Goal: Check status: Check status

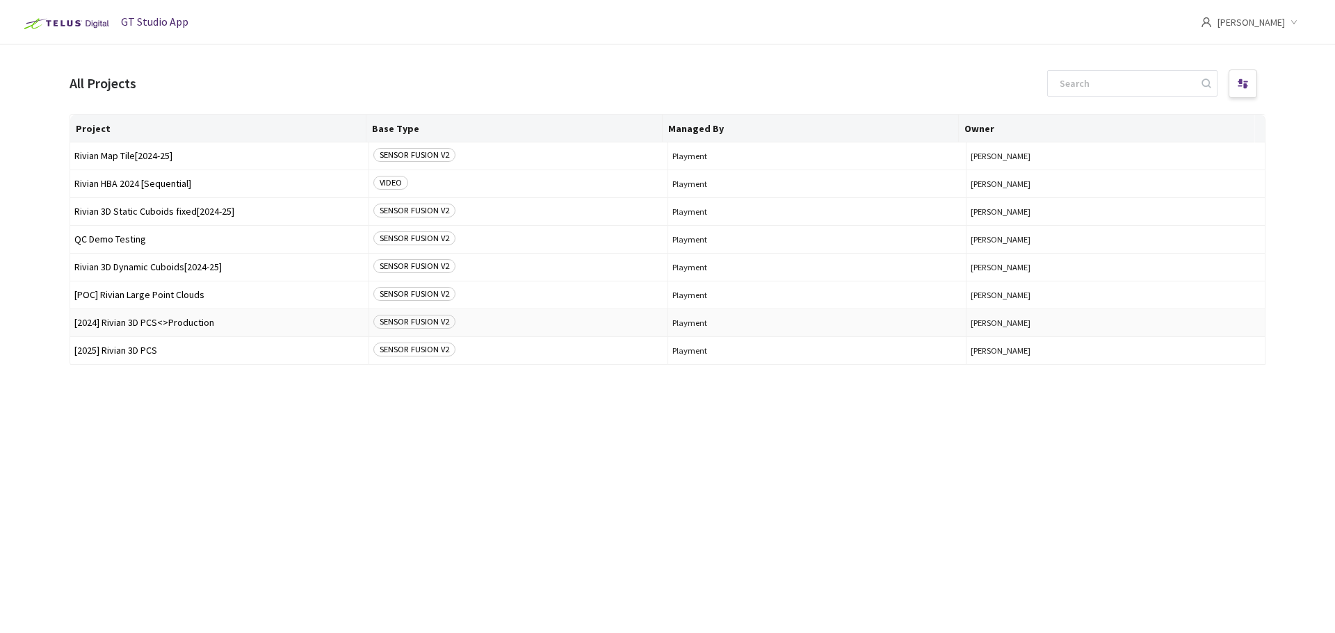
click at [197, 330] on td "[2024] Rivian 3D PCS<>Production" at bounding box center [219, 323] width 299 height 28
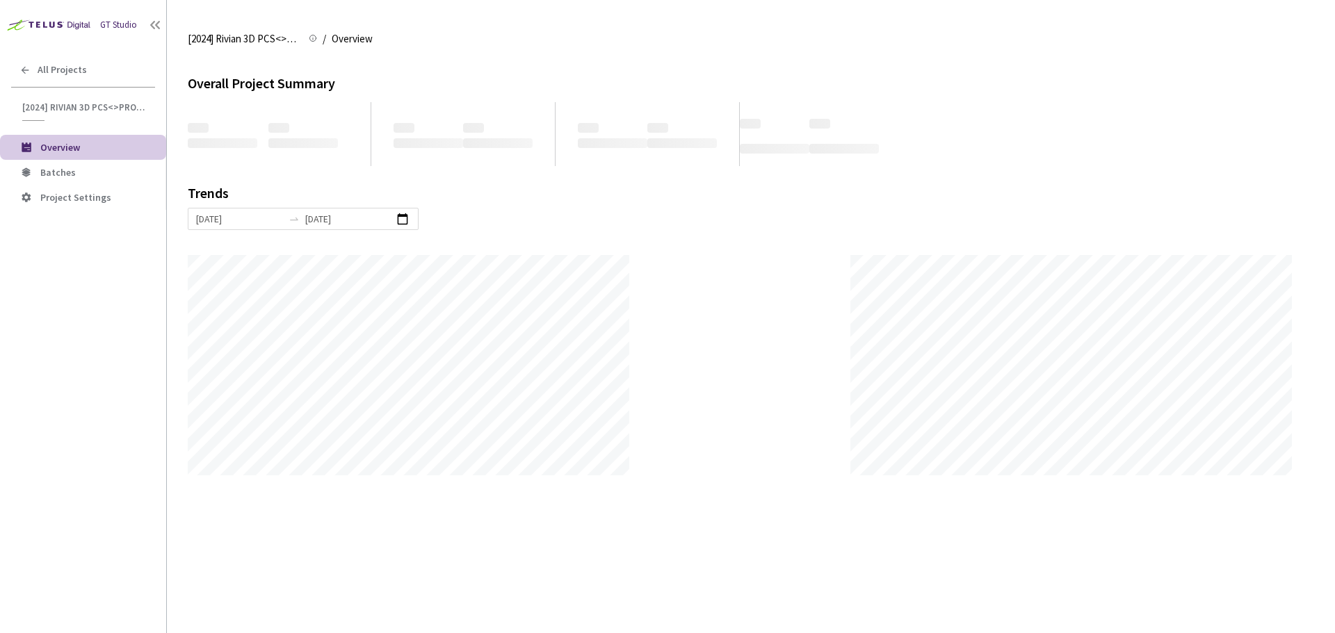
scroll to position [633, 1335]
click at [83, 167] on span "Batches" at bounding box center [97, 173] width 115 height 12
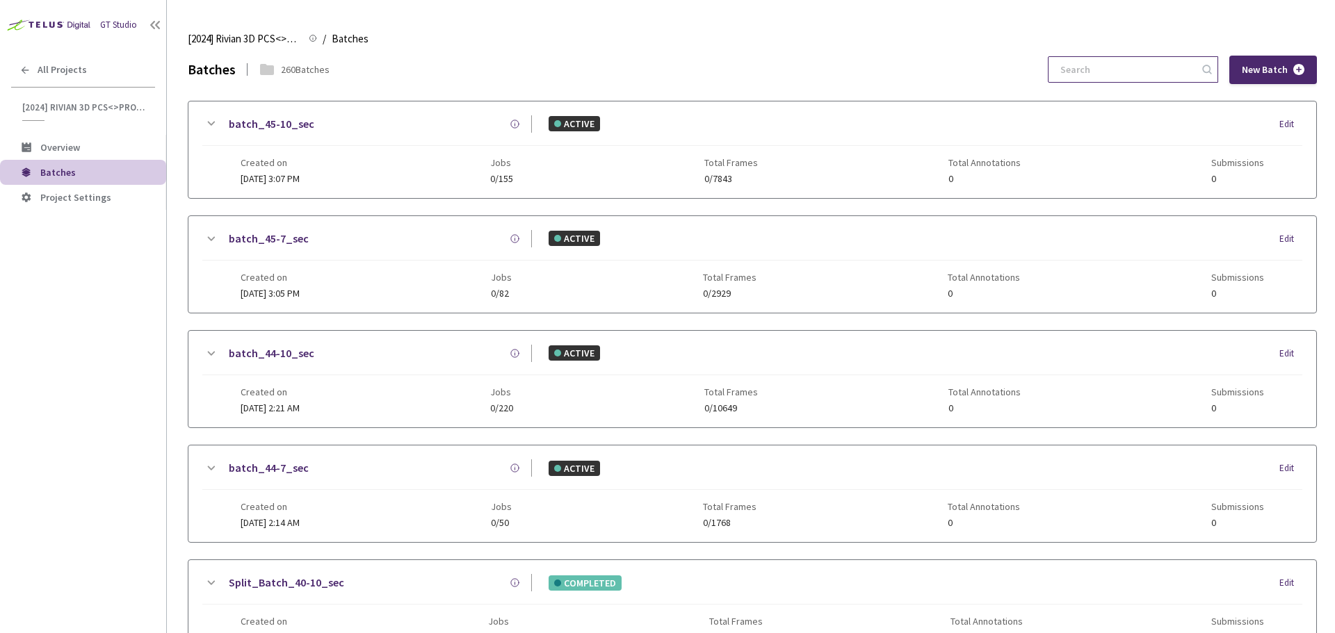
click at [1067, 58] on input at bounding box center [1126, 69] width 148 height 25
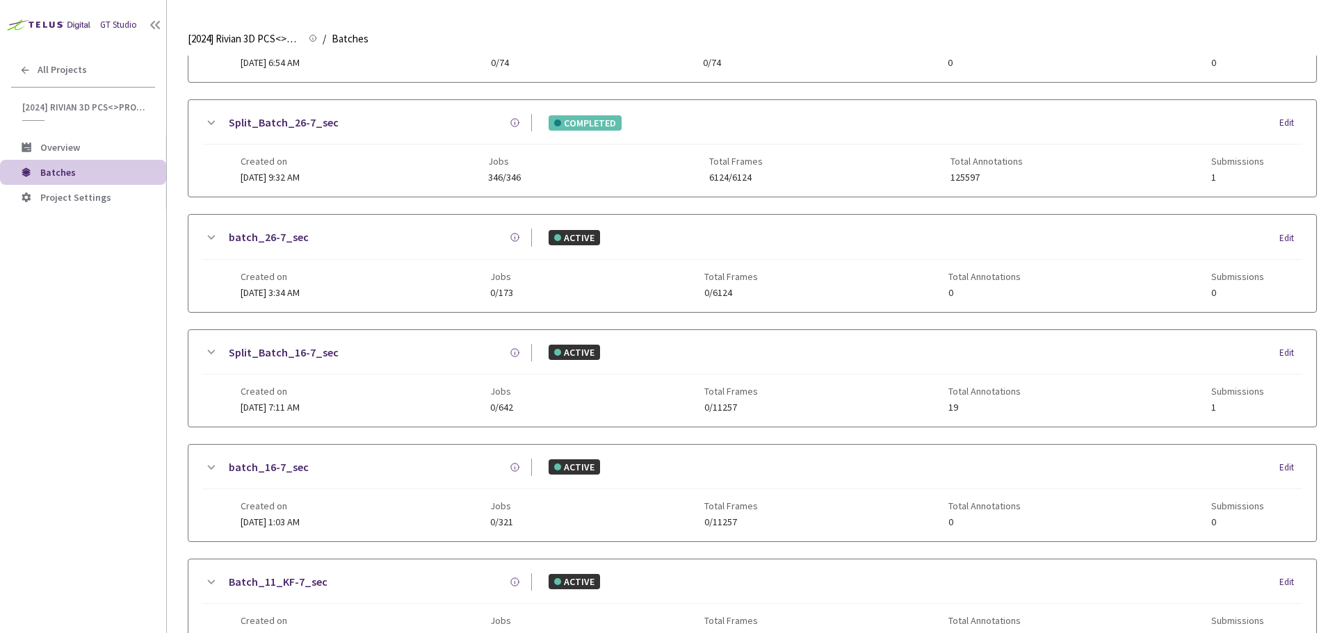
scroll to position [670, 0]
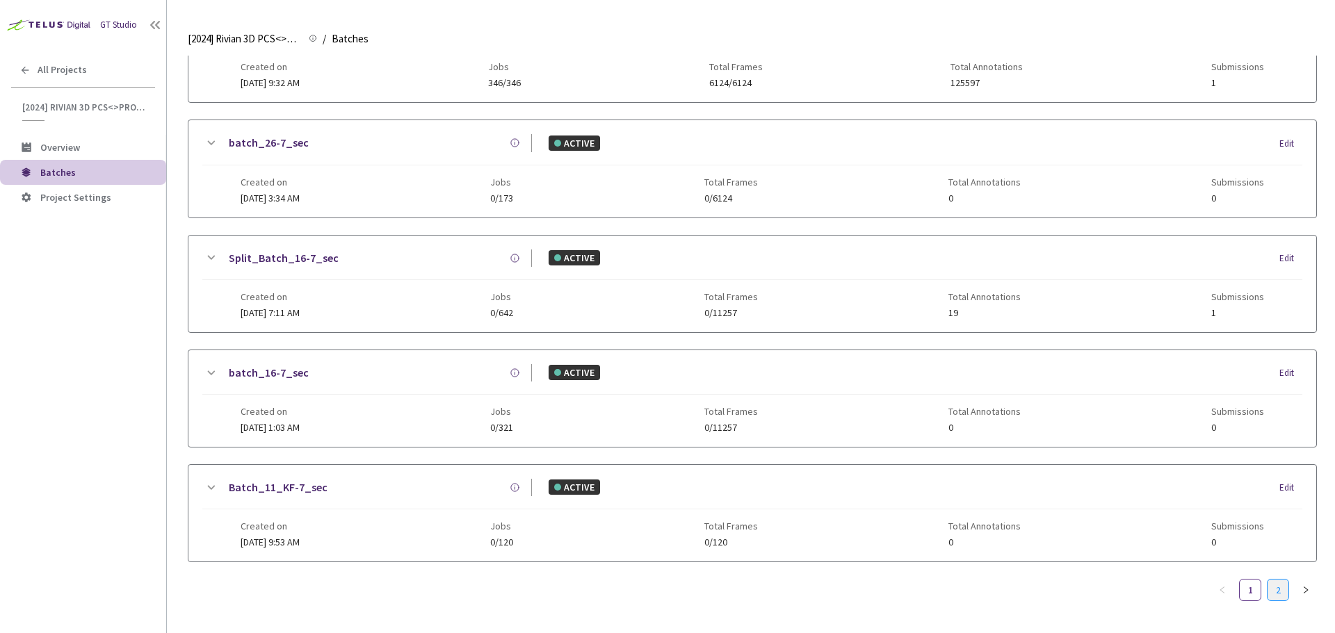
type input "6-7"
click at [1067, 483] on link "2" at bounding box center [1278, 590] width 21 height 21
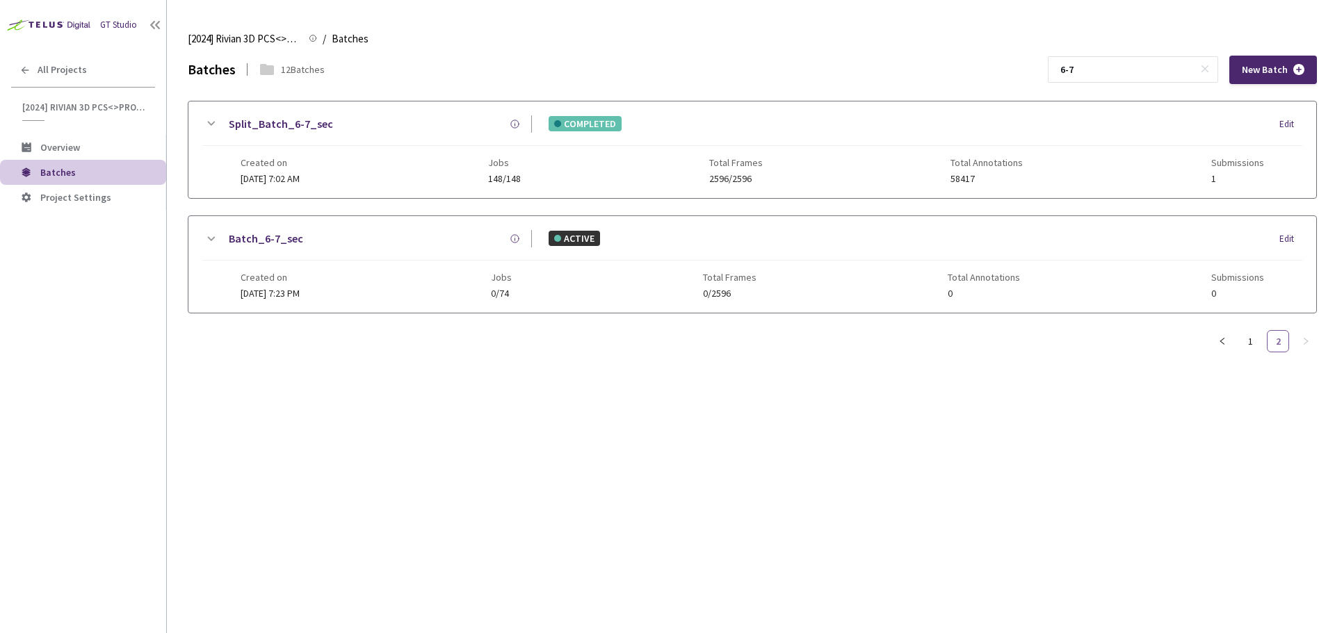
scroll to position [0, 0]
click at [295, 125] on link "Split_Batch_6-7_sec" at bounding box center [281, 123] width 104 height 17
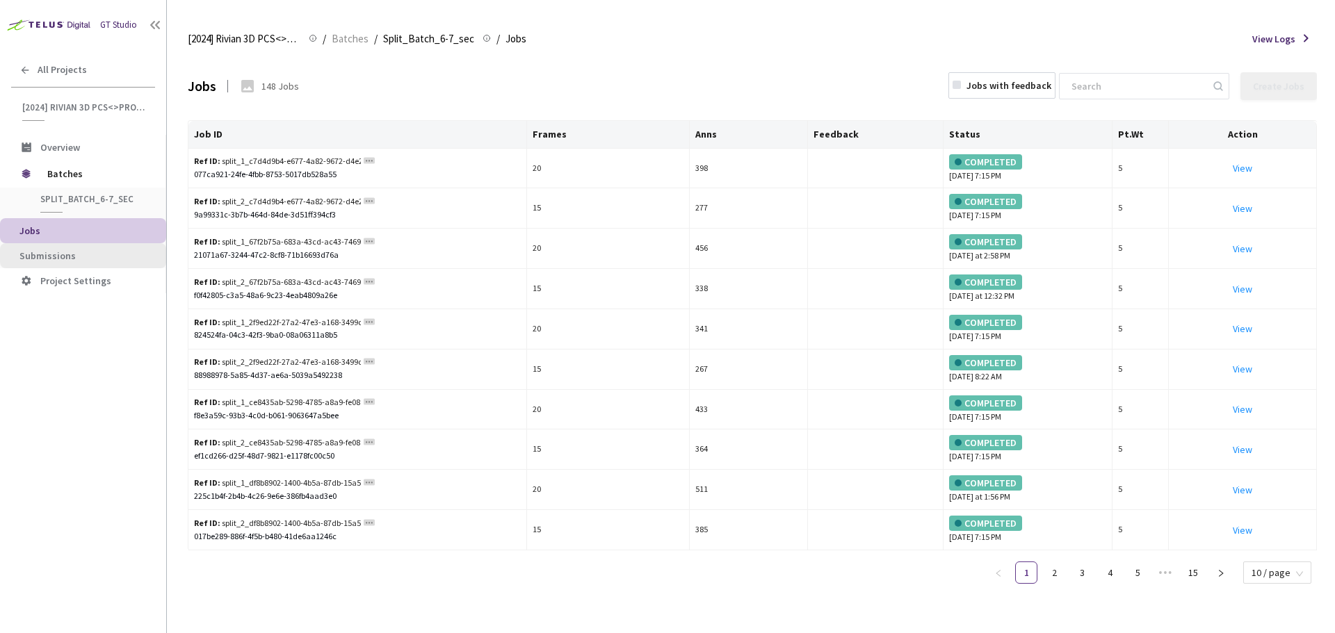
click at [81, 261] on span "Submissions" at bounding box center [87, 256] width 136 height 12
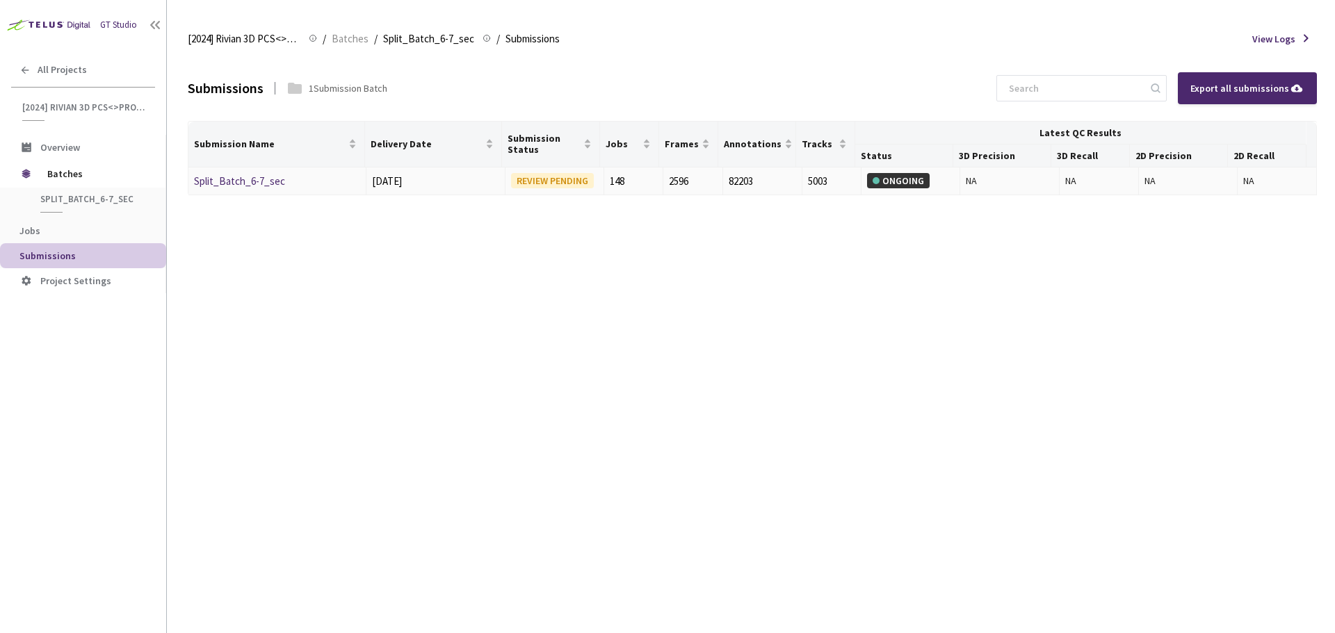
click at [278, 179] on link "Split_Batch_6-7_sec" at bounding box center [239, 181] width 91 height 13
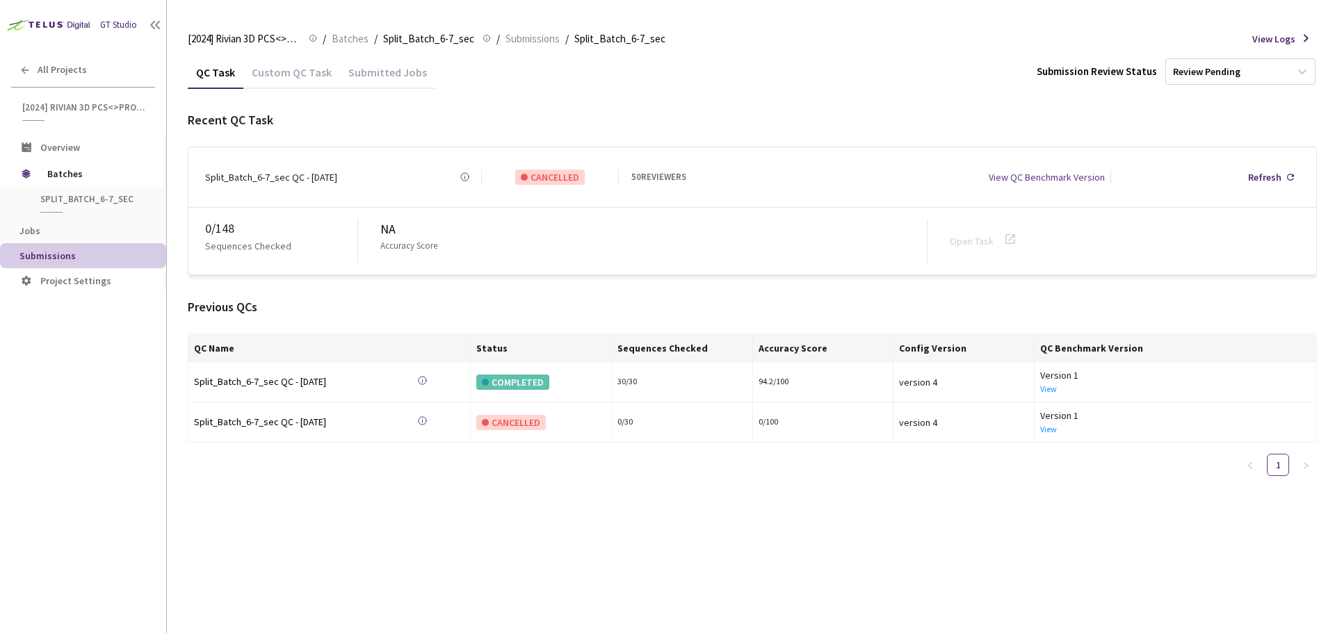
click at [291, 80] on div "Custom QC Task" at bounding box center [291, 77] width 97 height 24
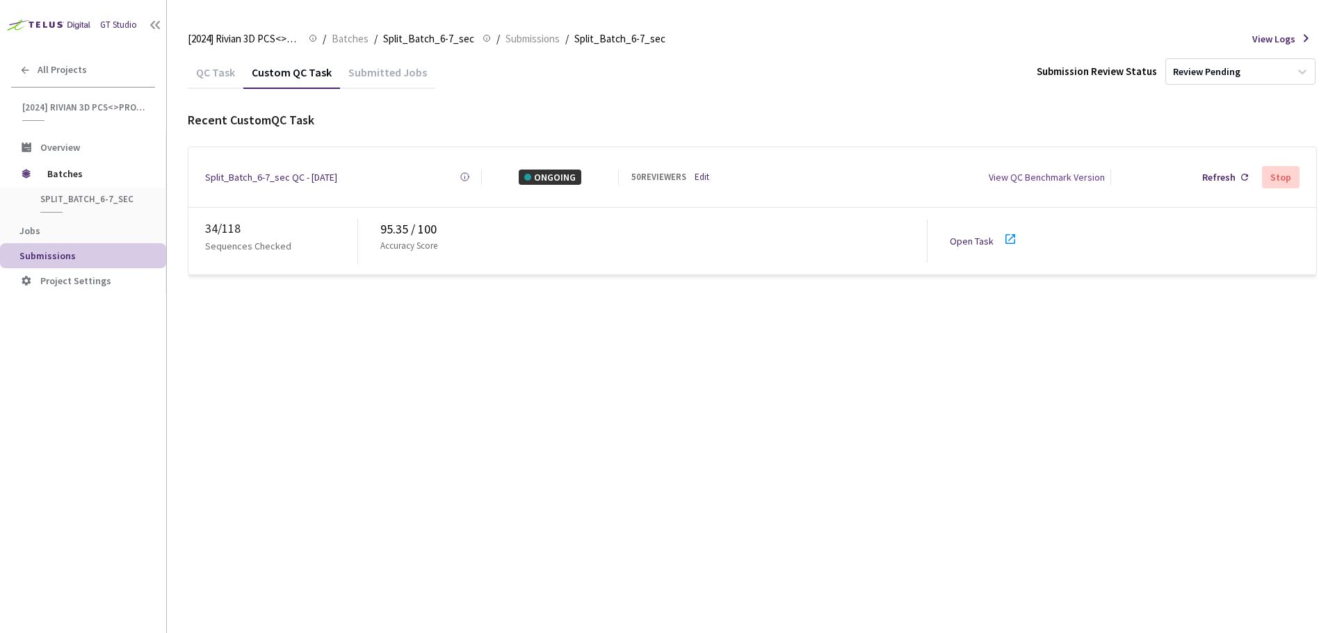
click at [1015, 238] on icon at bounding box center [1010, 239] width 17 height 17
